Goal: Task Accomplishment & Management: Manage account settings

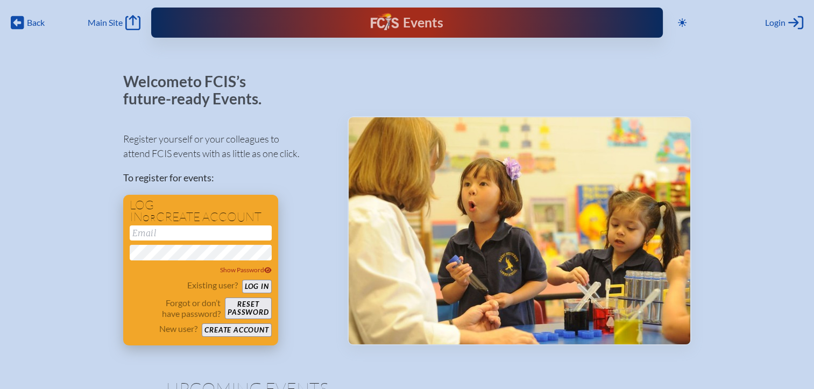
type input "[EMAIL_ADDRESS][DOMAIN_NAME]"
drag, startPoint x: 257, startPoint y: 288, endPoint x: 314, endPoint y: 252, distance: 67.2
click at [257, 288] on button "Log in" at bounding box center [257, 286] width 30 height 13
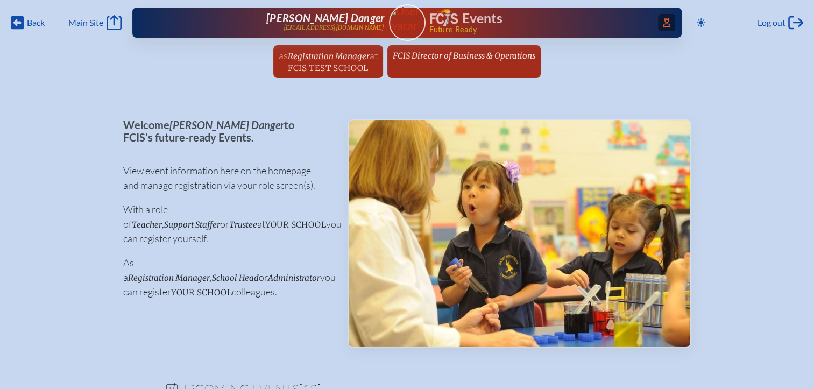
click at [667, 22] on span "Access Users..." at bounding box center [666, 22] width 17 height 17
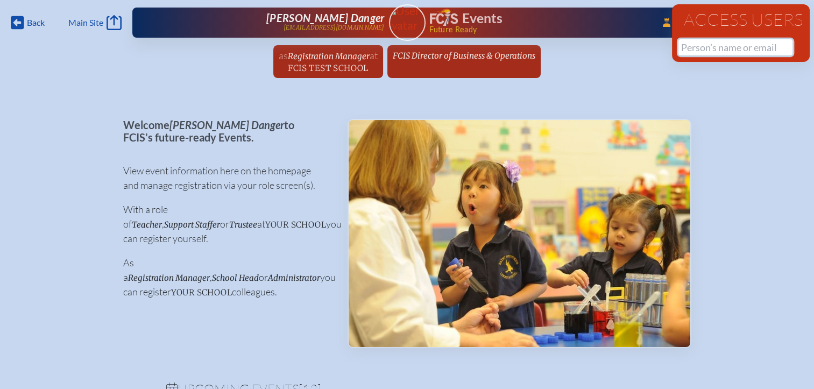
click at [709, 52] on input "text" at bounding box center [736, 47] width 114 height 16
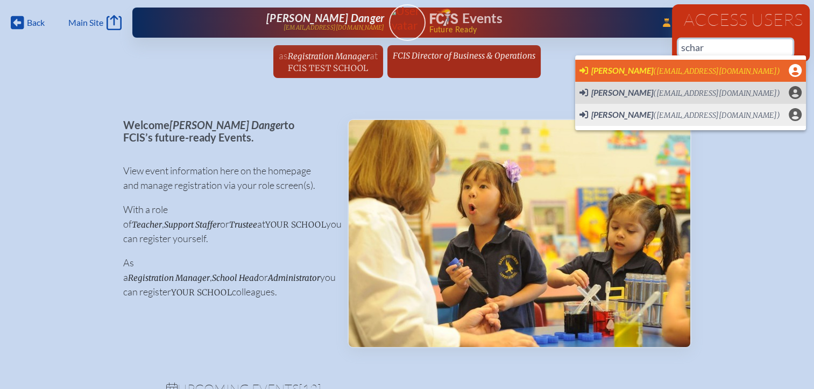
scroll to position [0, 8]
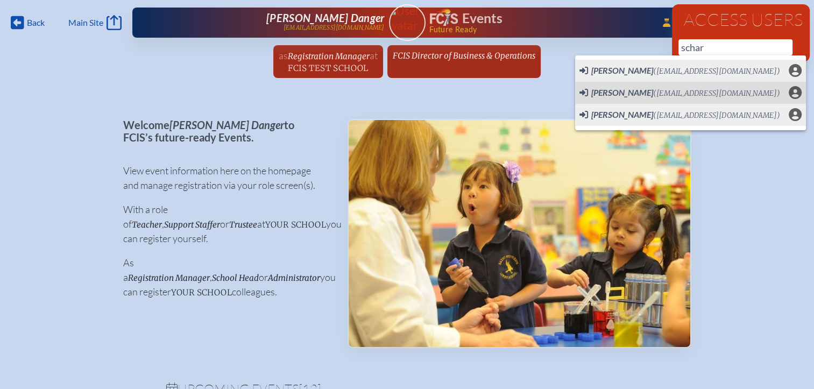
drag, startPoint x: 607, startPoint y: 92, endPoint x: 532, endPoint y: 94, distance: 74.3
click at [607, 92] on span "Satrina Chargualaf" at bounding box center [623, 92] width 62 height 10
type input "schargualaf@mspcs.net"
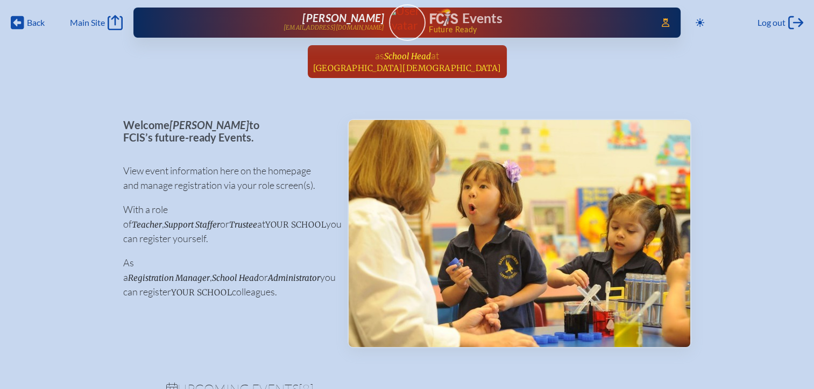
click at [424, 59] on span "School Head" at bounding box center [407, 56] width 47 height 10
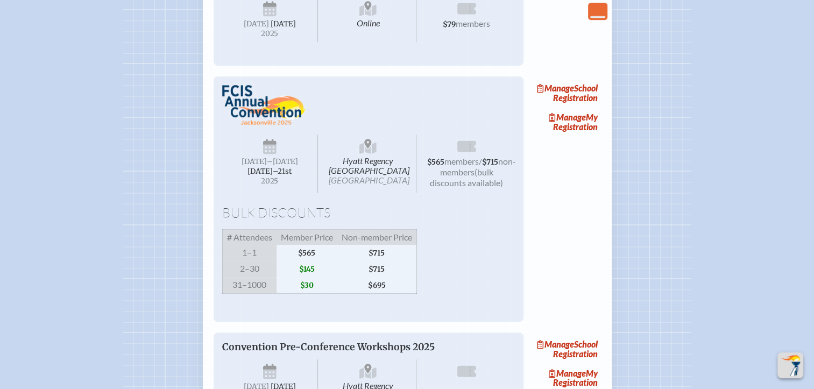
scroll to position [646, 0]
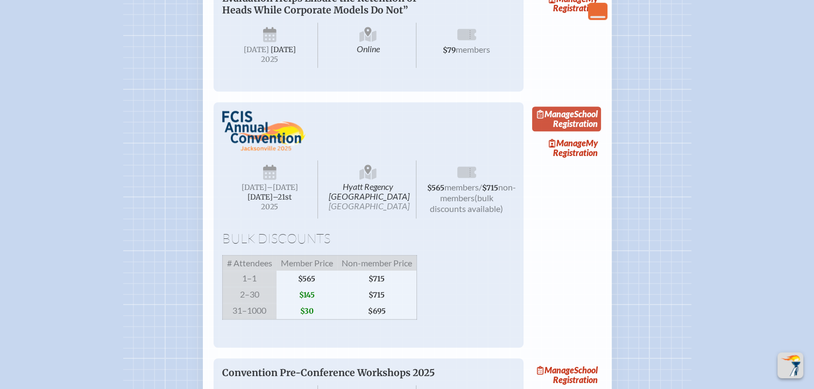
click at [586, 131] on link "Manage School Registration" at bounding box center [566, 119] width 69 height 25
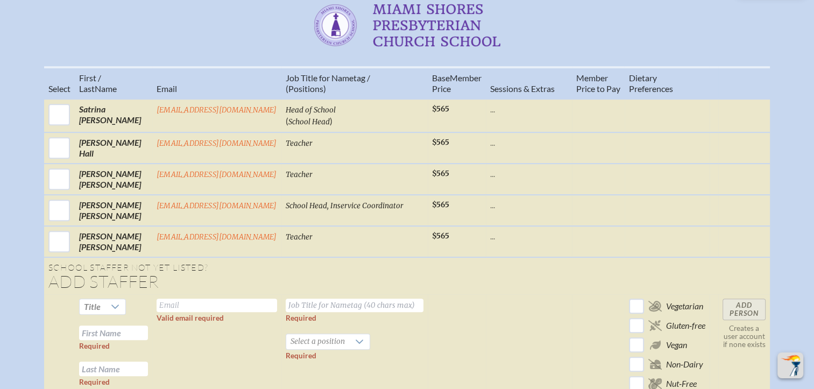
scroll to position [431, 0]
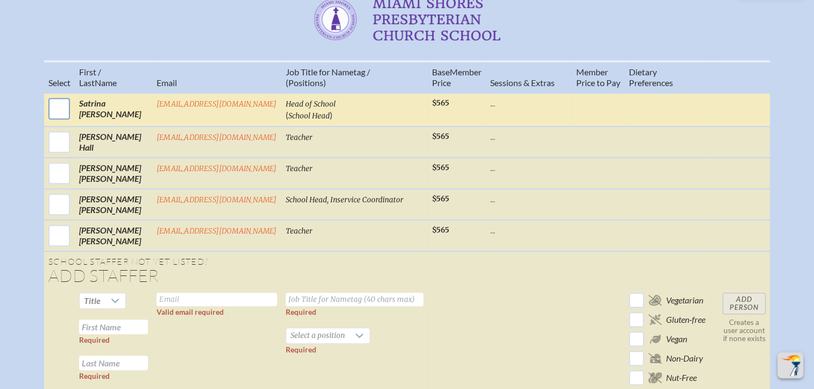
click at [50, 110] on input "checkbox" at bounding box center [59, 108] width 27 height 27
checkbox input "true"
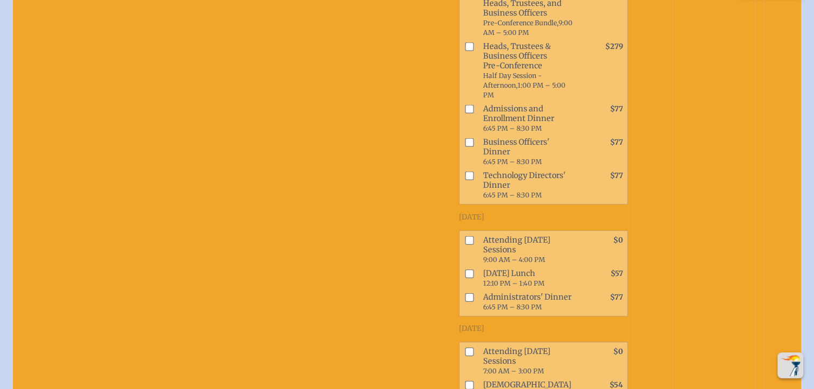
scroll to position [807, 0]
